Goal: Task Accomplishment & Management: Manage account settings

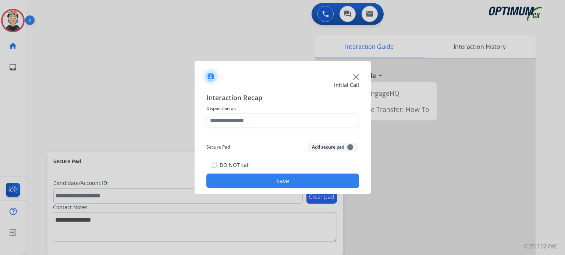
click at [354, 76] on img at bounding box center [356, 77] width 6 height 6
click at [358, 76] on img at bounding box center [356, 77] width 6 height 6
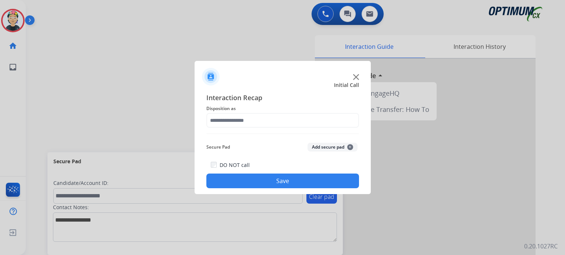
click at [358, 76] on div at bounding box center [425, 196] width 221 height 274
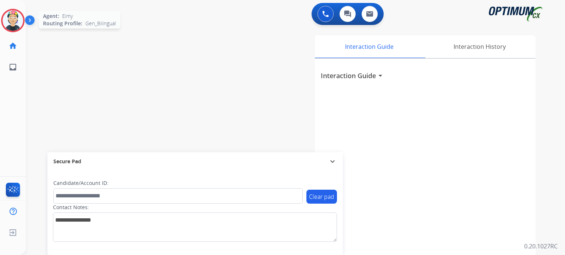
click at [10, 22] on img at bounding box center [13, 20] width 21 height 21
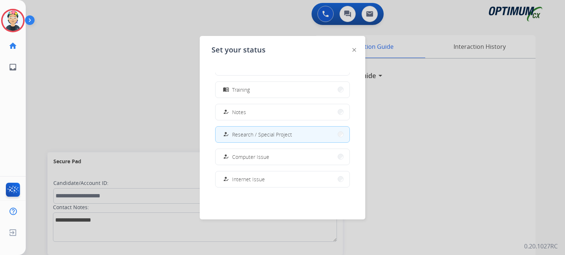
scroll to position [36, 0]
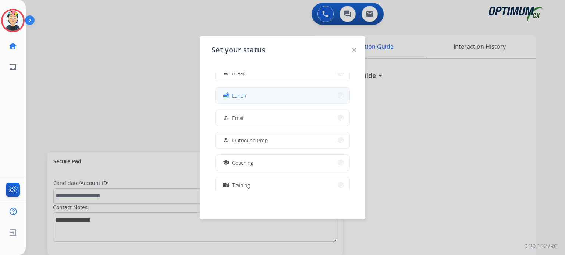
click at [299, 88] on button "fastfood Lunch" at bounding box center [282, 96] width 134 height 16
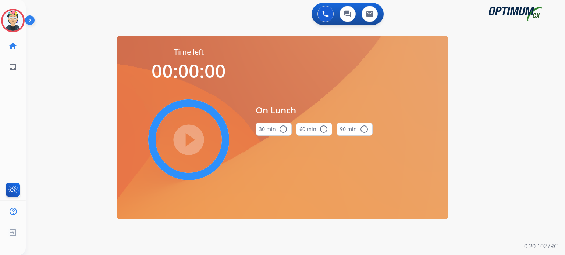
click at [266, 126] on button "30 min radio_button_unchecked" at bounding box center [273, 129] width 36 height 13
click at [193, 137] on mat-icon "play_circle_filled" at bounding box center [188, 140] width 9 height 9
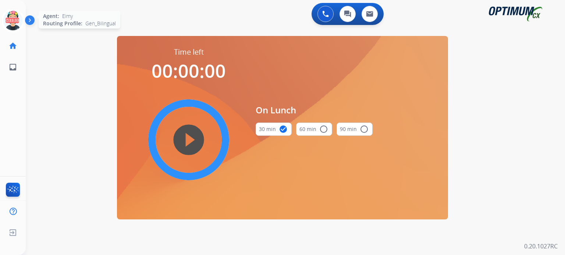
drag, startPoint x: 10, startPoint y: 17, endPoint x: 21, endPoint y: 26, distance: 14.4
click at [10, 18] on icon at bounding box center [13, 21] width 24 height 24
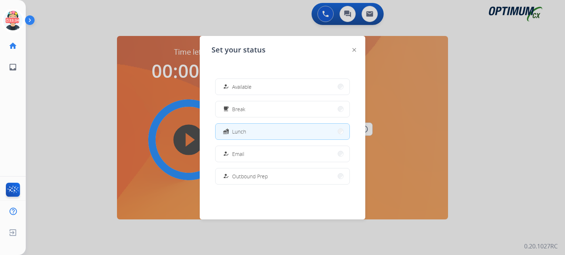
scroll to position [183, 0]
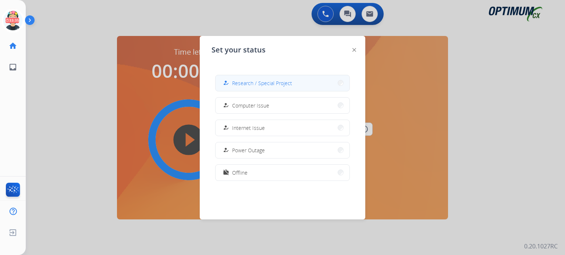
click at [247, 78] on button "how_to_reg Research / Special Project" at bounding box center [282, 83] width 134 height 16
